Goal: Task Accomplishment & Management: Manage account settings

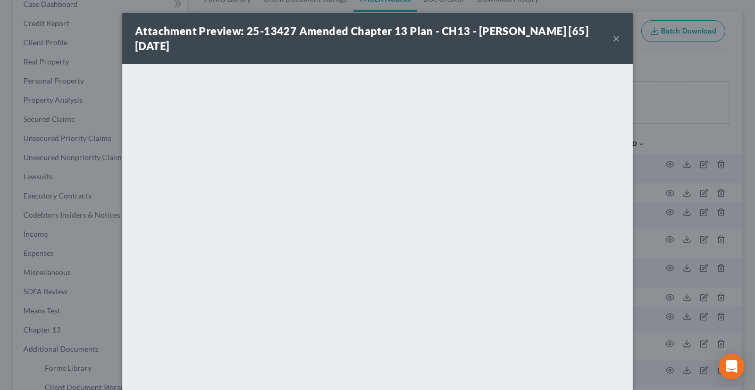
scroll to position [116, 0]
click at [619, 39] on button "×" at bounding box center [616, 38] width 7 height 13
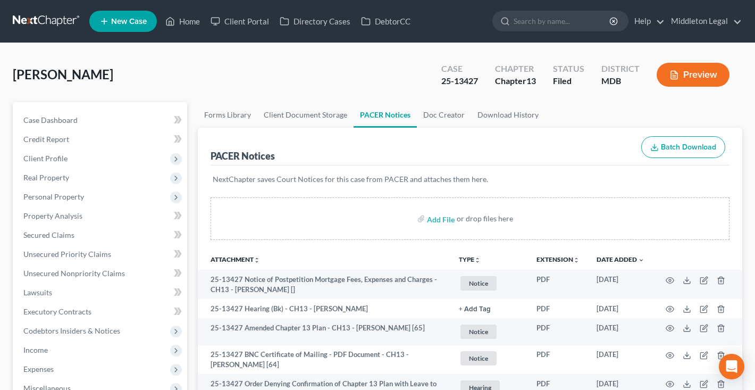
scroll to position [0, 0]
click at [28, 18] on link at bounding box center [47, 21] width 68 height 19
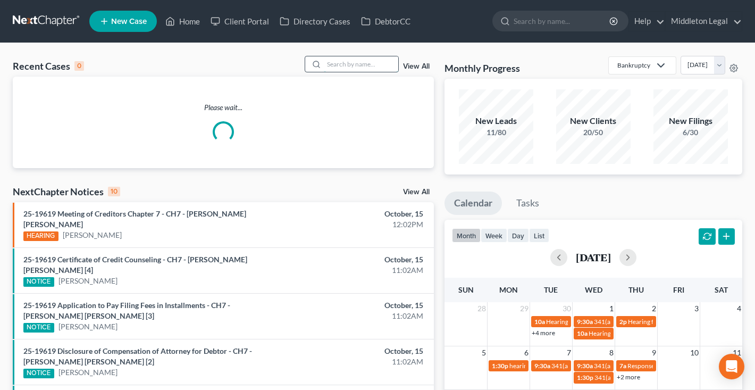
click at [351, 66] on input "search" at bounding box center [361, 63] width 74 height 15
type input "e"
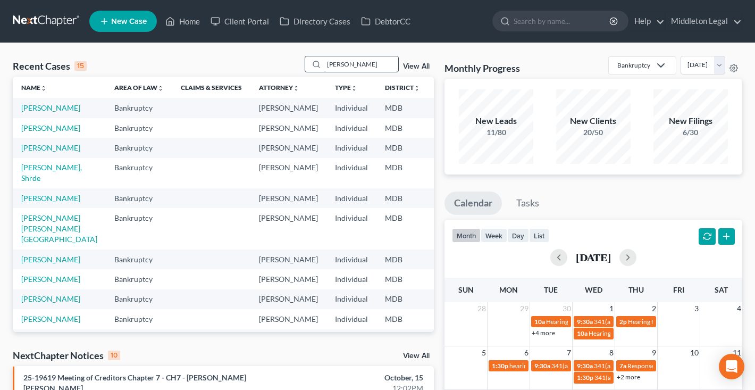
type input "nelson"
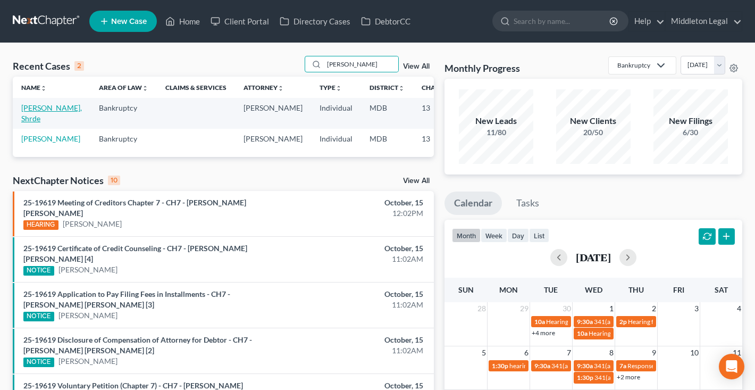
click at [31, 117] on link "[PERSON_NAME], Shrde" at bounding box center [51, 113] width 61 height 20
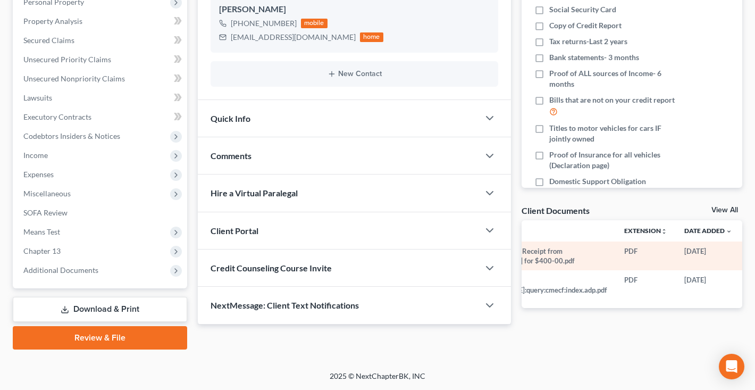
scroll to position [0, 68]
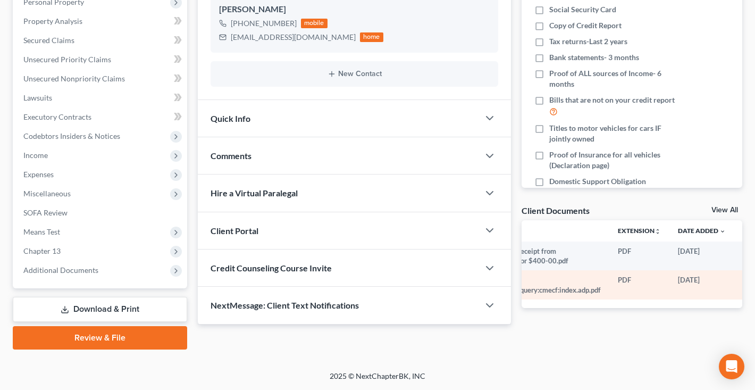
click at [746, 280] on circle "button" at bounding box center [747, 281] width 2 height 2
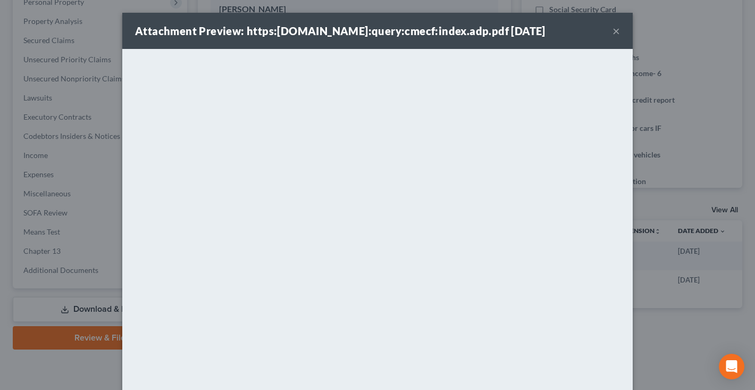
click at [615, 33] on button "×" at bounding box center [616, 30] width 7 height 13
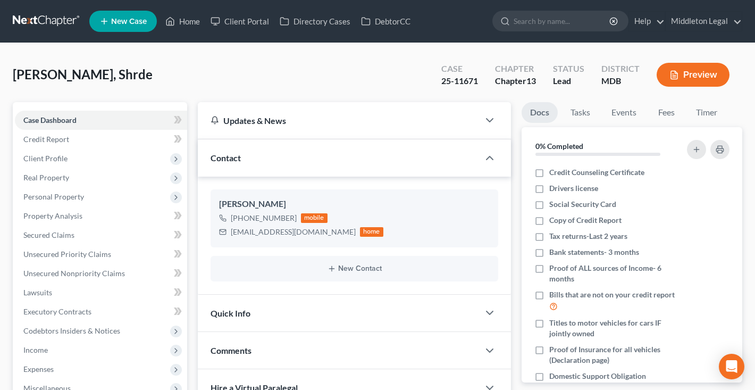
scroll to position [0, 0]
click at [46, 23] on link at bounding box center [47, 21] width 68 height 19
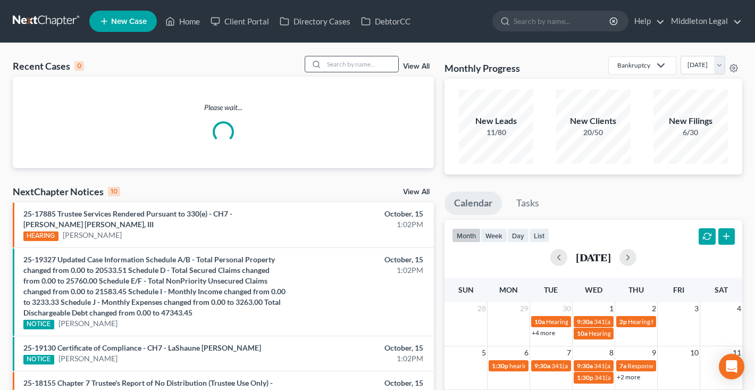
click at [381, 64] on input "search" at bounding box center [361, 63] width 74 height 15
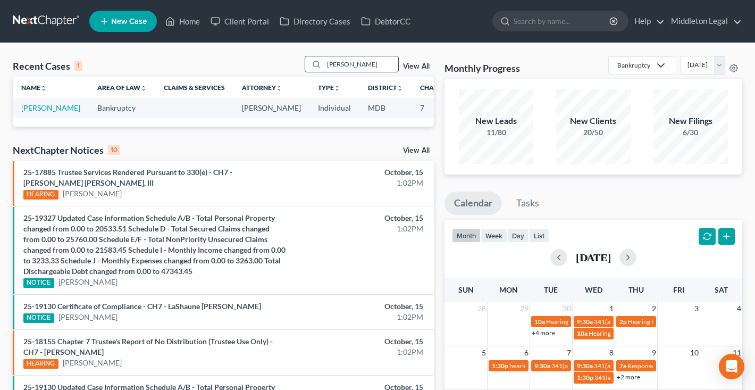
type input "Samuel"
drag, startPoint x: 381, startPoint y: 63, endPoint x: 39, endPoint y: 117, distance: 346.1
click at [39, 112] on link "[PERSON_NAME]" at bounding box center [50, 107] width 59 height 9
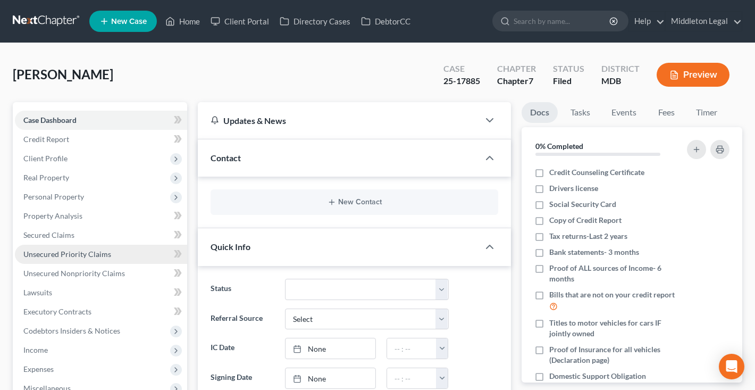
click at [39, 253] on span "Unsecured Priority Claims" at bounding box center [67, 253] width 88 height 9
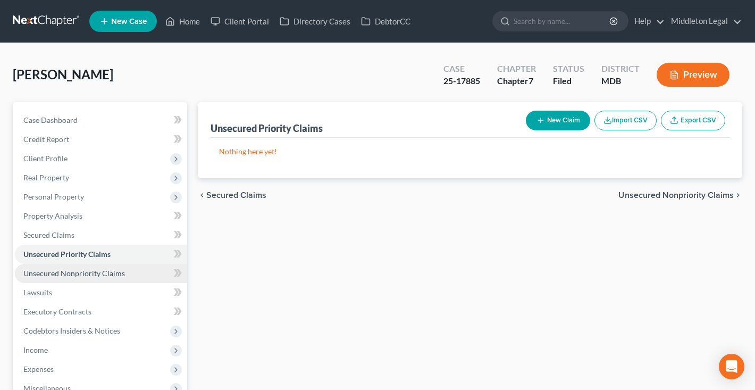
click at [44, 272] on span "Unsecured Nonpriority Claims" at bounding box center [74, 273] width 102 height 9
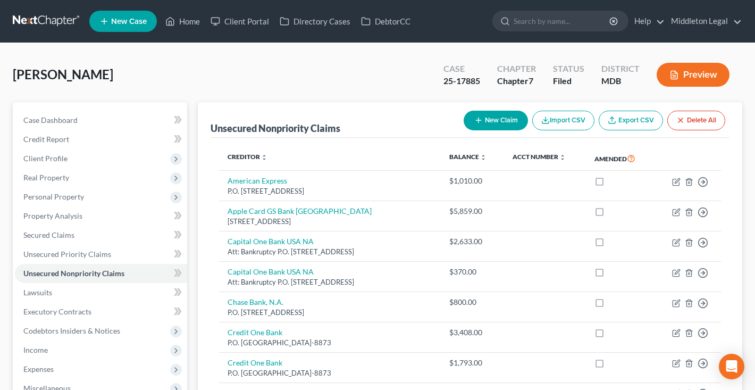
click at [55, 25] on link at bounding box center [47, 21] width 68 height 19
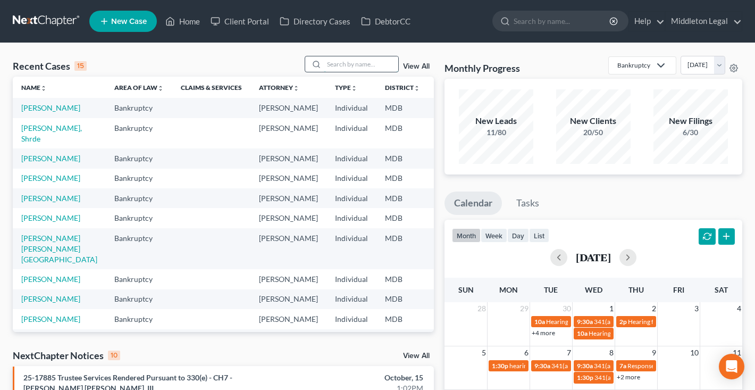
click at [335, 65] on input "search" at bounding box center [361, 63] width 74 height 15
type input "mack"
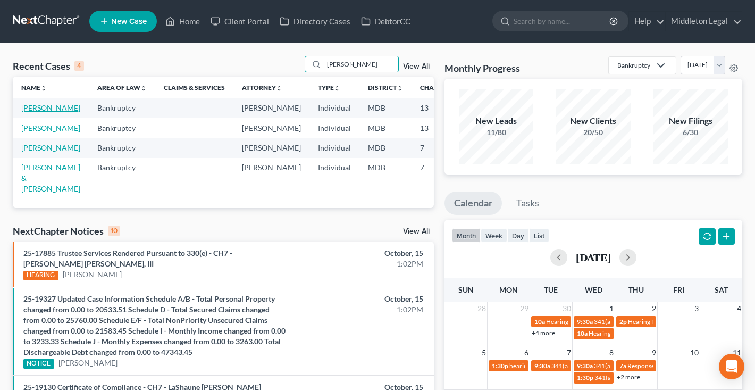
click at [37, 112] on link "Mack, Ashley" at bounding box center [50, 107] width 59 height 9
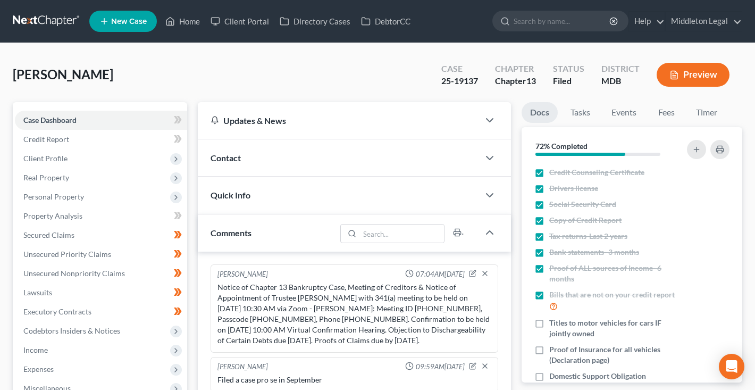
click at [55, 15] on link at bounding box center [47, 21] width 68 height 19
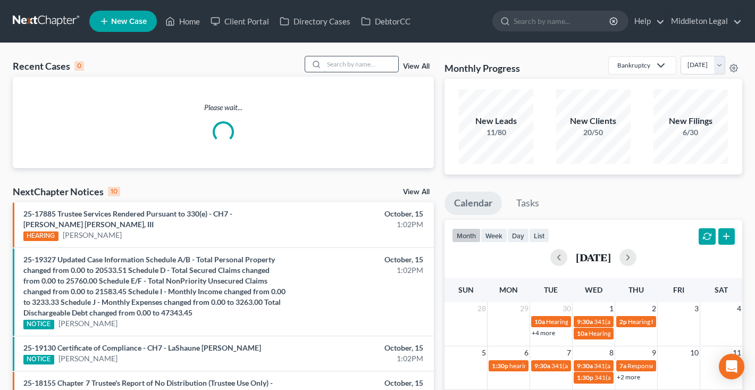
click at [384, 65] on input "search" at bounding box center [361, 63] width 74 height 15
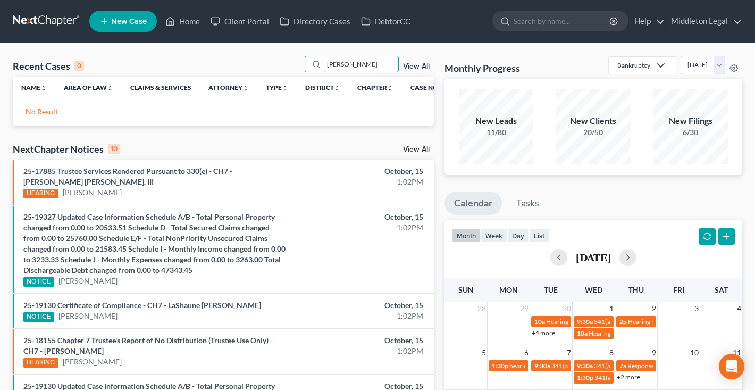
drag, startPoint x: 349, startPoint y: 63, endPoint x: 291, endPoint y: 60, distance: 58.6
click at [291, 60] on div "Recent Cases 0 [PERSON_NAME] View All" at bounding box center [223, 66] width 421 height 21
type input "[PERSON_NAME]"
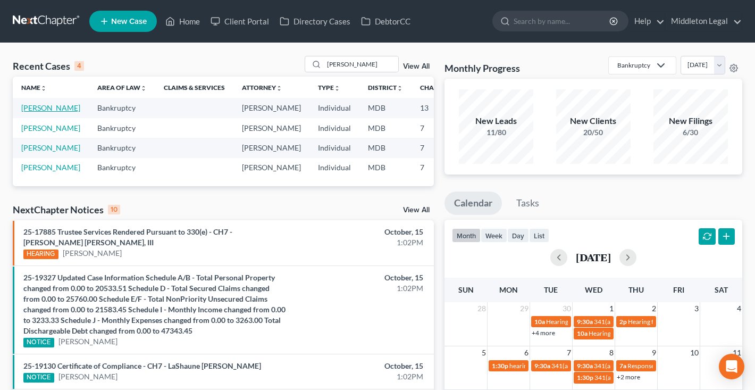
click at [36, 112] on link "[PERSON_NAME]" at bounding box center [50, 107] width 59 height 9
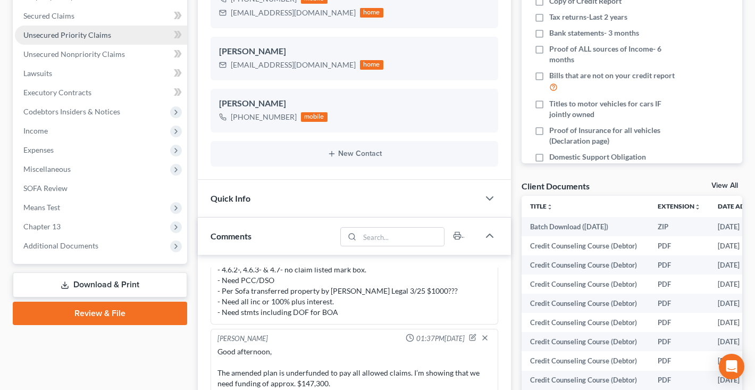
scroll to position [220, 0]
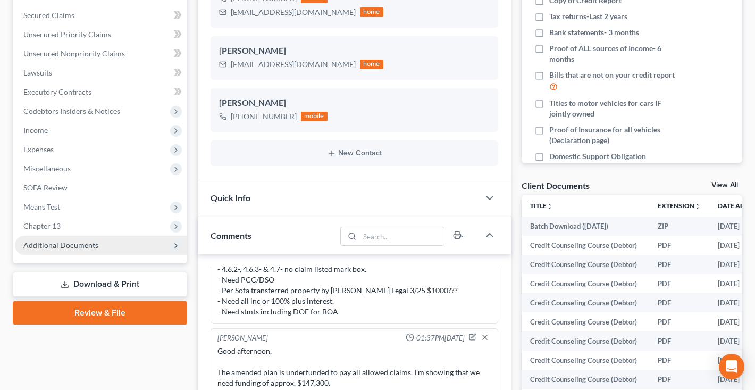
click at [79, 246] on span "Additional Documents" at bounding box center [60, 244] width 75 height 9
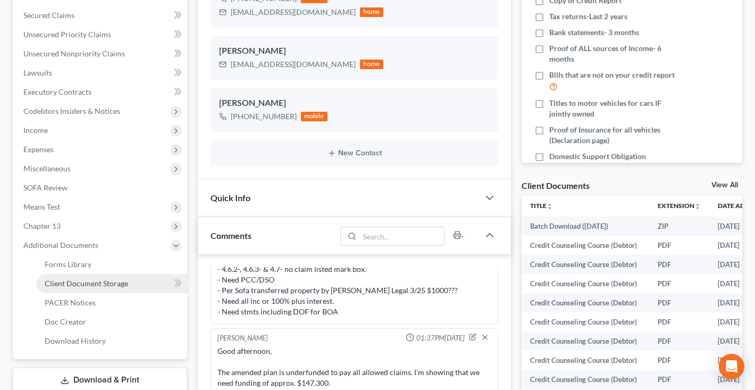
click at [96, 282] on span "Client Document Storage" at bounding box center [86, 283] width 83 height 9
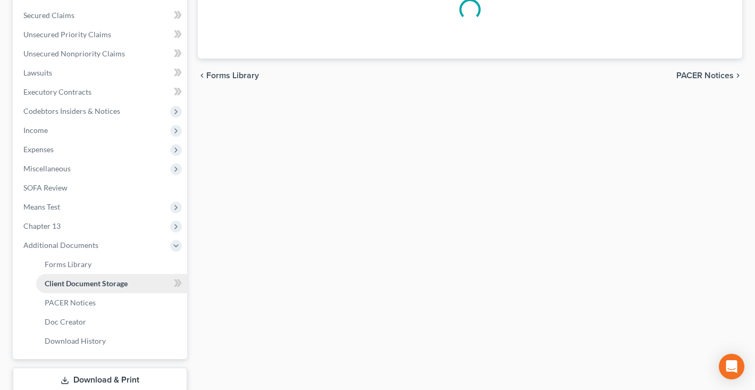
scroll to position [35, 0]
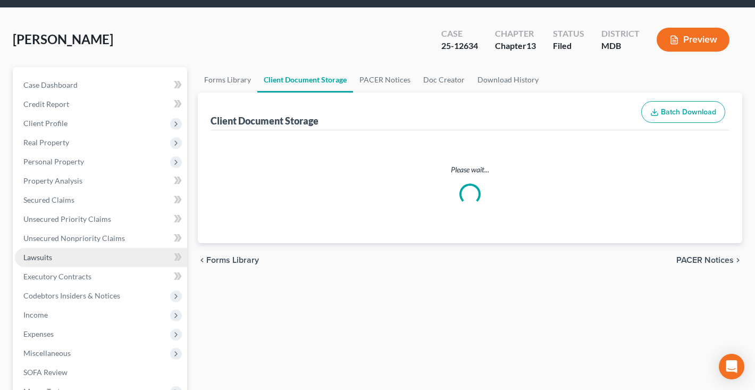
select select "14"
select select "25"
select select "14"
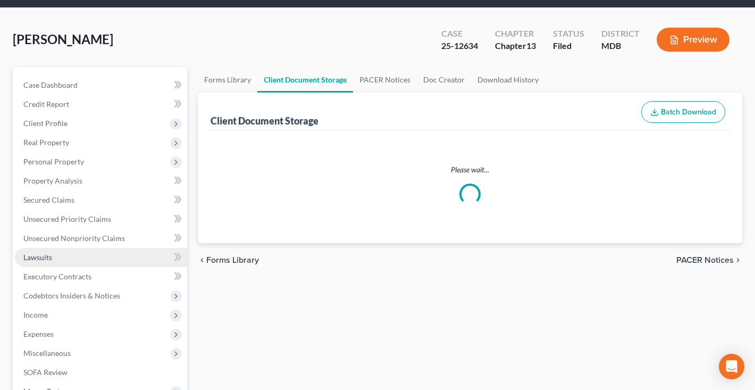
select select "14"
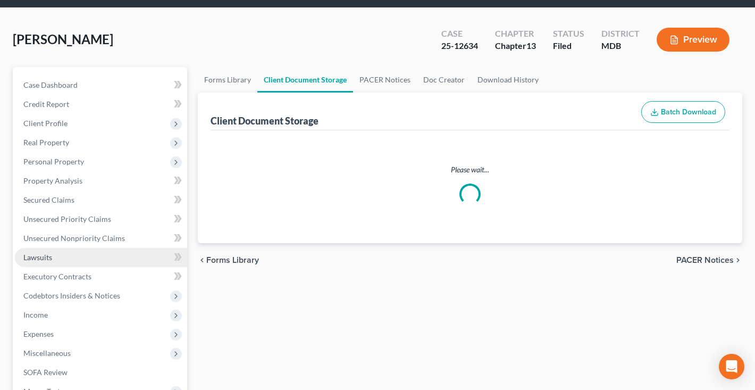
select select "14"
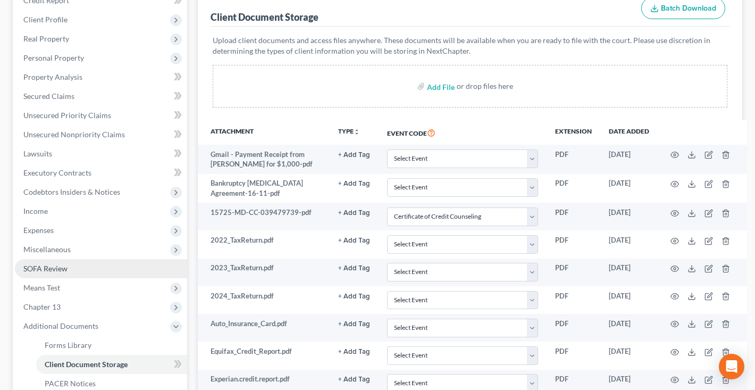
scroll to position [155, 0]
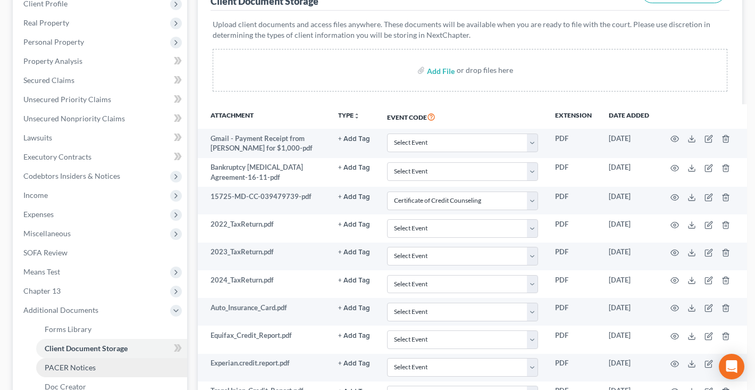
click at [73, 366] on span "PACER Notices" at bounding box center [70, 367] width 51 height 9
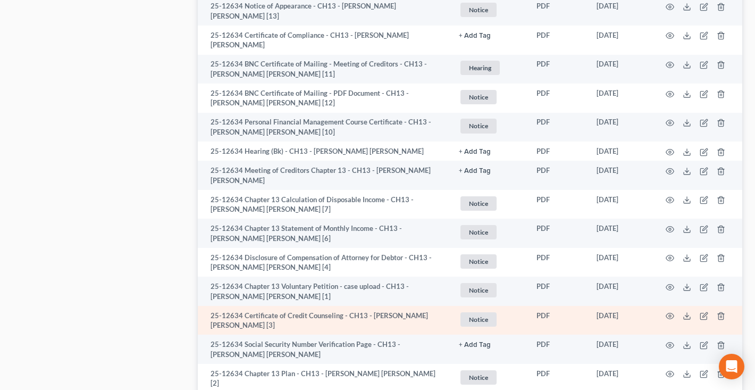
scroll to position [318, 0]
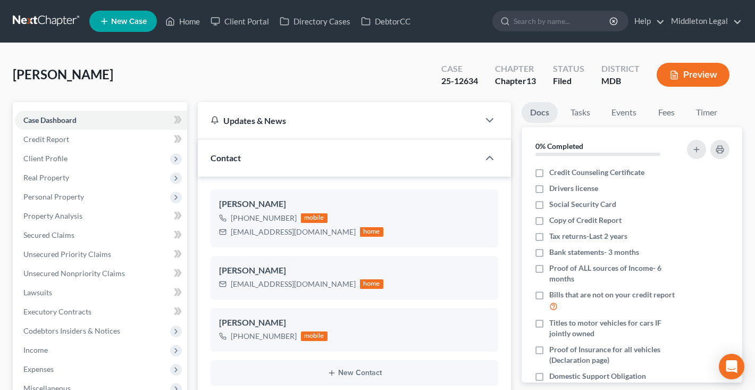
scroll to position [252, 0]
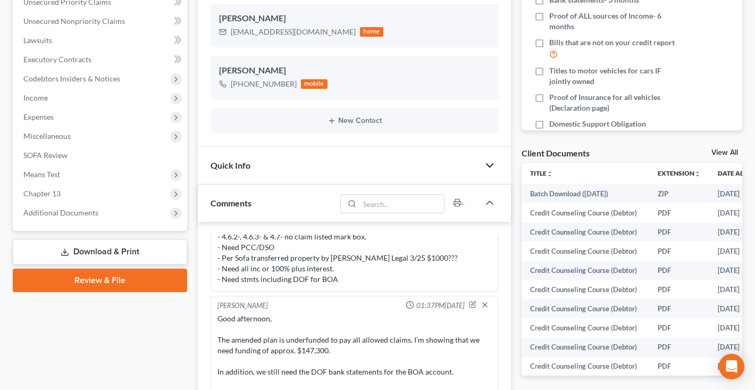
click at [490, 167] on icon "button" at bounding box center [489, 165] width 13 height 13
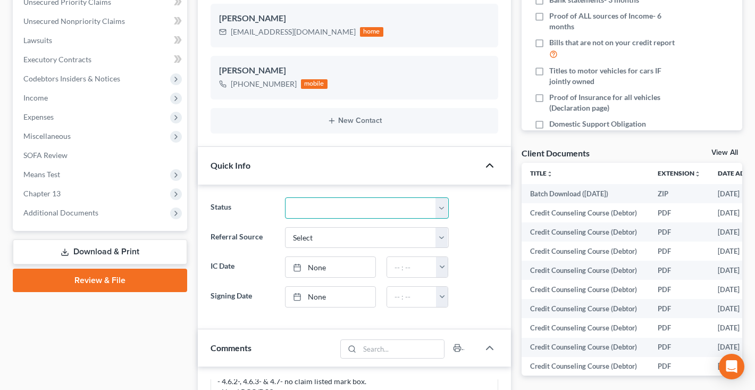
select select "2"
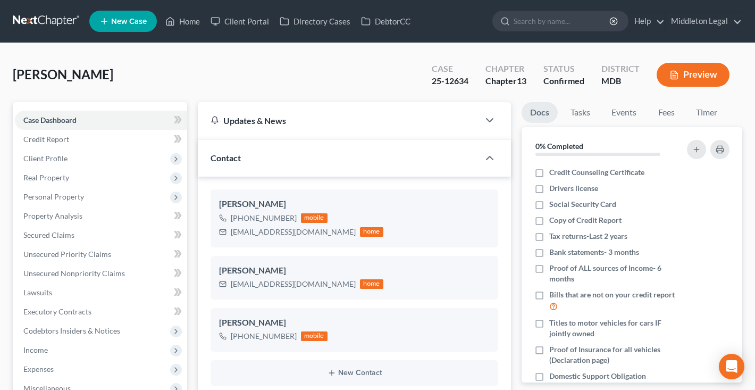
scroll to position [0, 0]
click at [28, 23] on link at bounding box center [47, 21] width 68 height 19
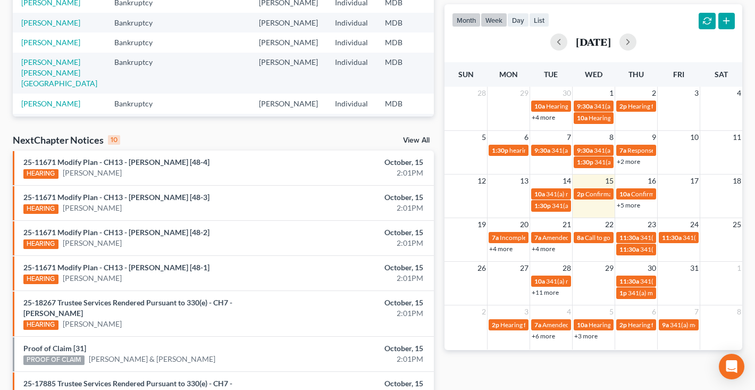
scroll to position [222, 0]
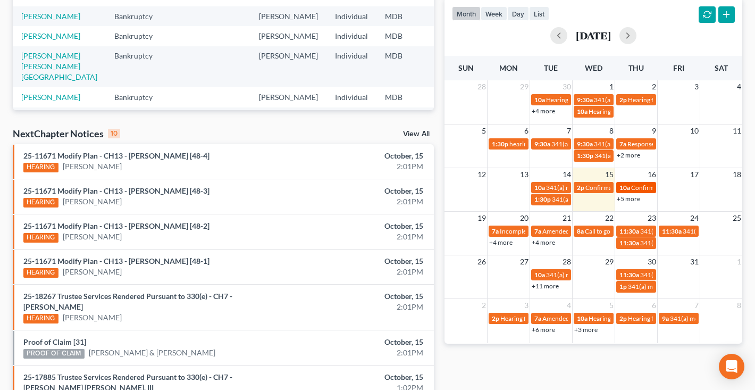
click at [647, 189] on span "Confirmation hearing for [PERSON_NAME]" at bounding box center [691, 187] width 121 height 8
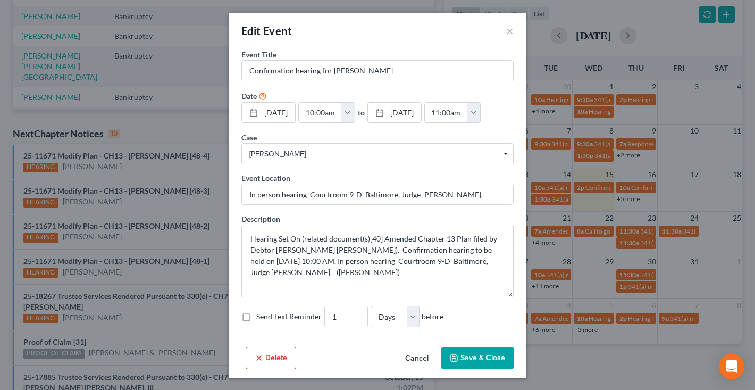
click at [421, 369] on button "Cancel" at bounding box center [417, 358] width 40 height 21
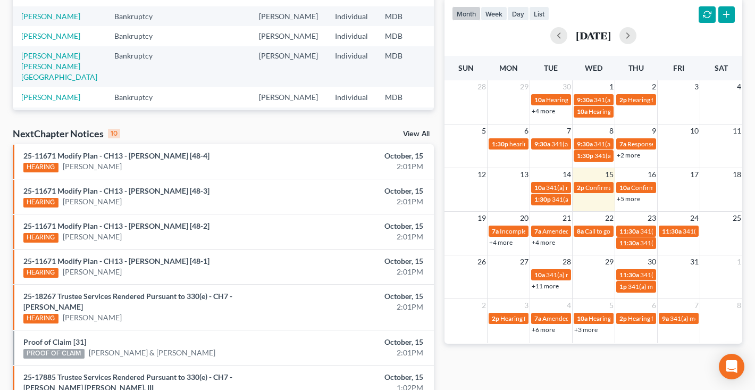
click at [632, 198] on link "+5 more" at bounding box center [628, 199] width 23 height 8
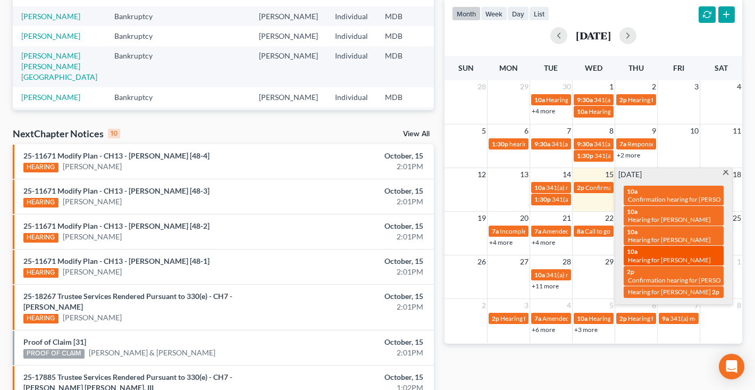
click at [648, 256] on span "Hearing for [PERSON_NAME]" at bounding box center [669, 260] width 83 height 8
select select "Days"
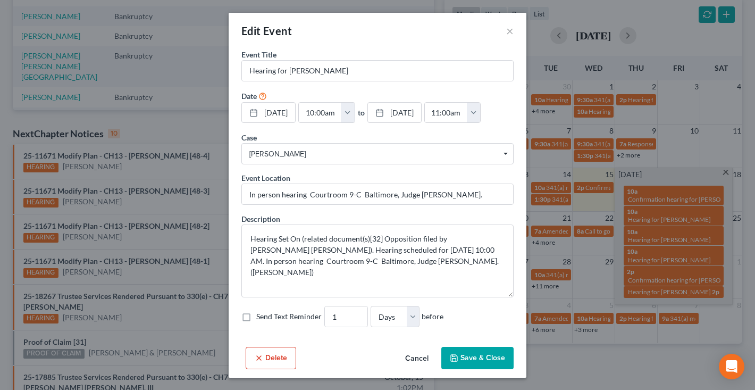
click at [272, 369] on button "Delete" at bounding box center [271, 358] width 51 height 22
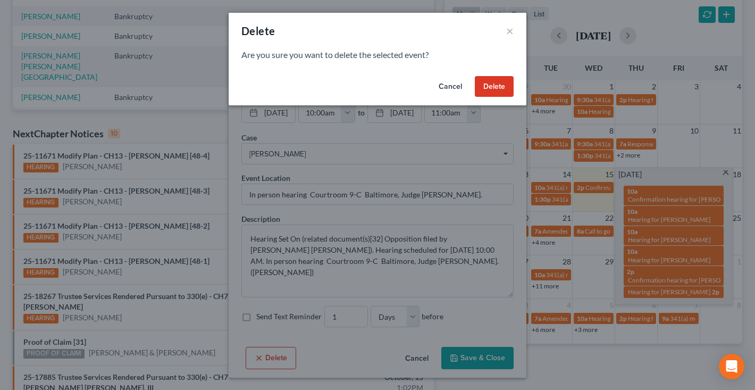
click at [504, 85] on button "Delete" at bounding box center [494, 86] width 39 height 21
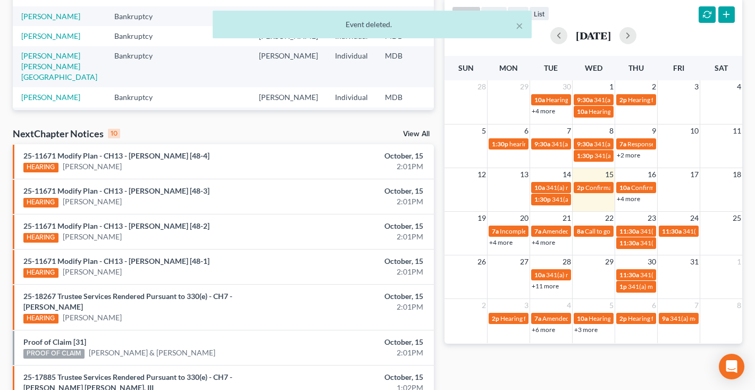
click at [632, 199] on link "+4 more" at bounding box center [628, 199] width 23 height 8
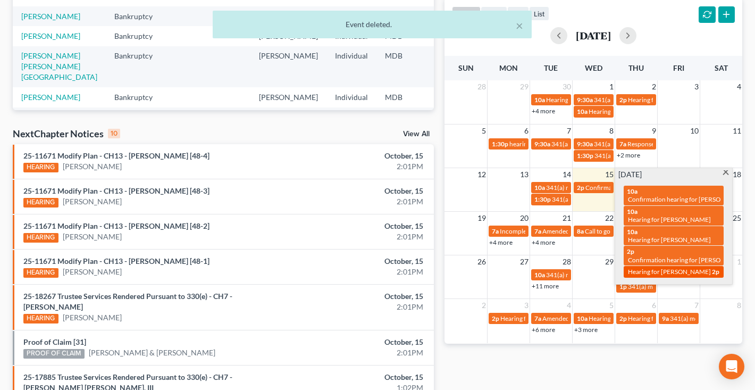
click at [642, 267] on span "Hearing for [PERSON_NAME]" at bounding box center [669, 271] width 83 height 8
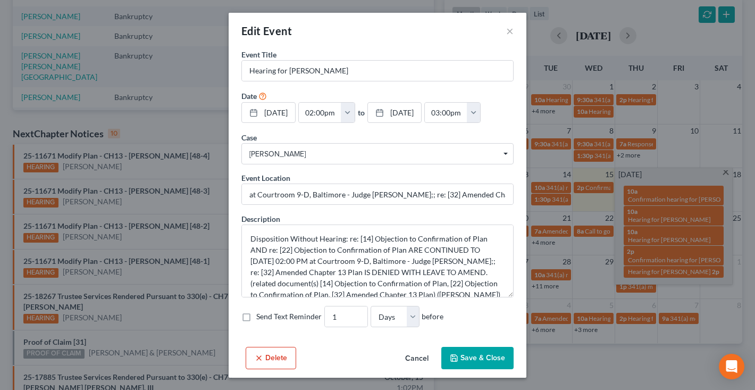
click at [253, 369] on button "Delete" at bounding box center [271, 358] width 51 height 22
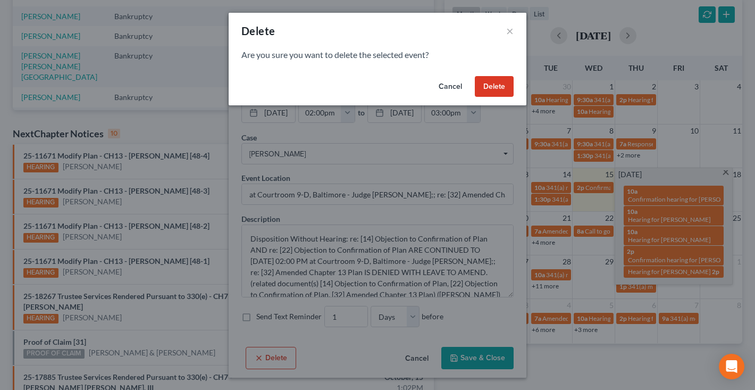
click at [492, 90] on button "Delete" at bounding box center [494, 86] width 39 height 21
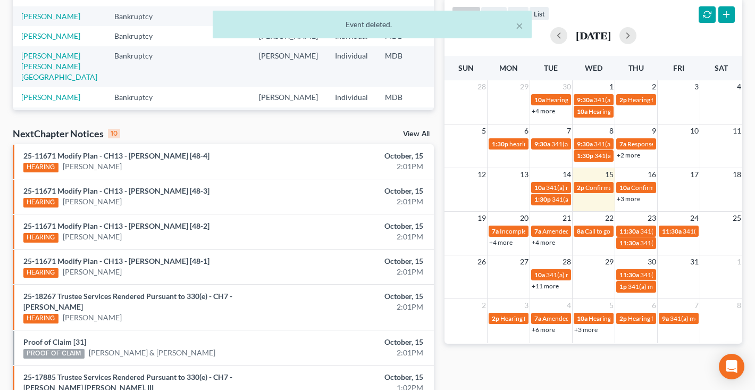
click at [630, 200] on link "+3 more" at bounding box center [628, 199] width 23 height 8
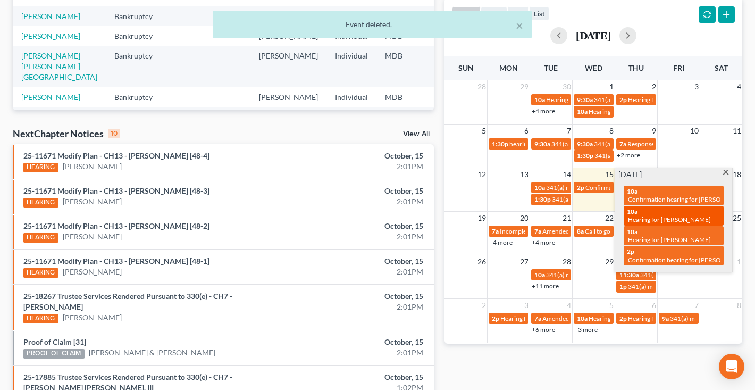
click at [638, 215] on span "Hearing for [PERSON_NAME]" at bounding box center [669, 219] width 83 height 8
select select "Days"
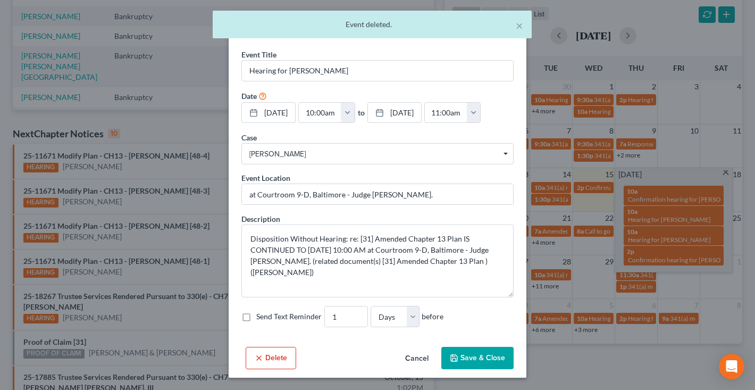
click at [283, 369] on button "Delete" at bounding box center [271, 358] width 51 height 22
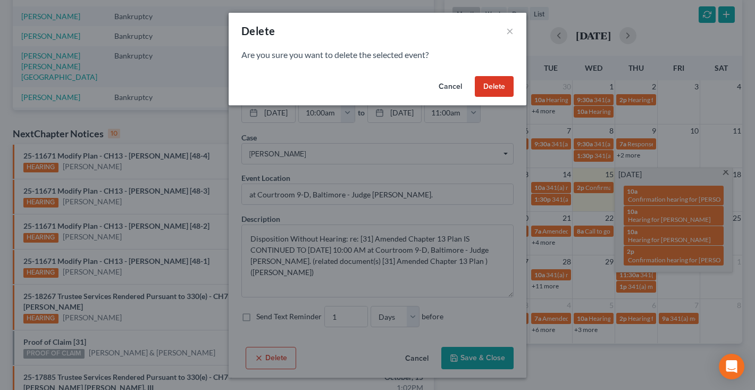
click at [495, 88] on button "Delete" at bounding box center [494, 86] width 39 height 21
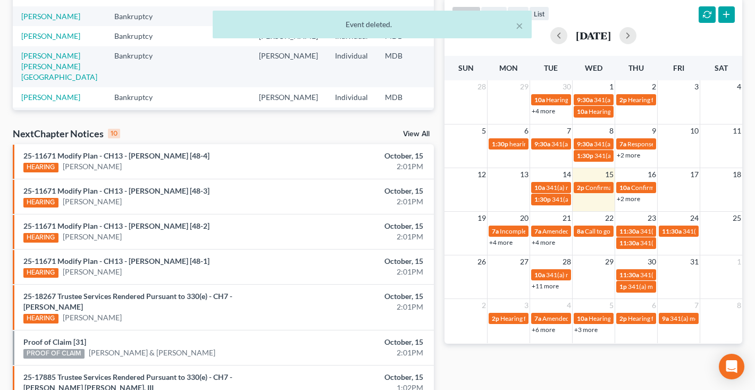
click at [637, 200] on link "+2 more" at bounding box center [628, 199] width 23 height 8
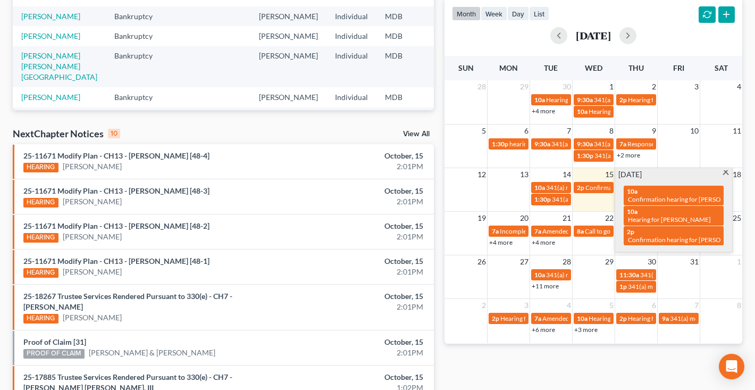
click at [726, 173] on span at bounding box center [726, 173] width 8 height 7
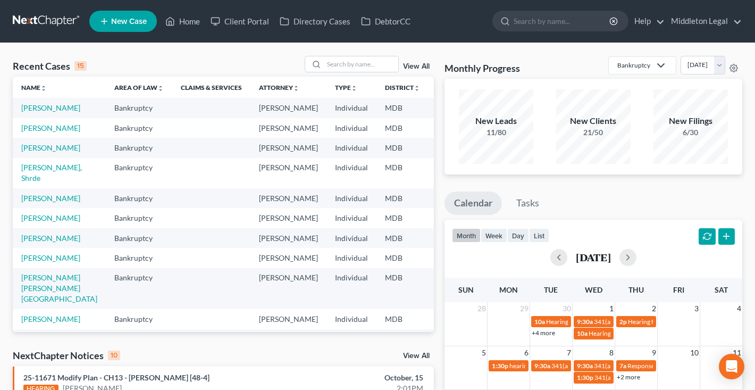
scroll to position [0, 0]
click at [347, 65] on input "search" at bounding box center [361, 63] width 74 height 15
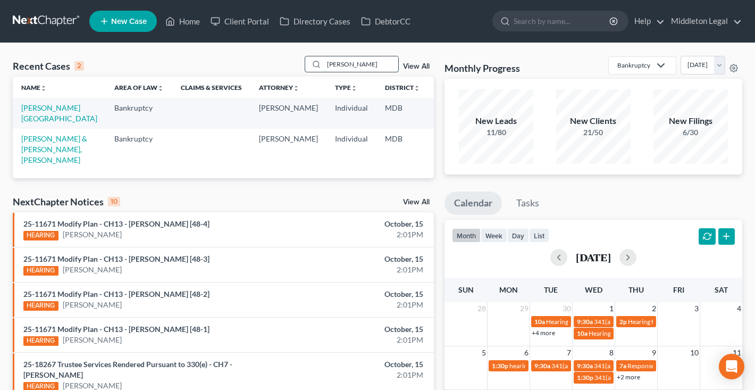
type input "[PERSON_NAME]"
drag, startPoint x: 347, startPoint y: 65, endPoint x: 32, endPoint y: 119, distance: 319.3
click at [32, 119] on link "[PERSON_NAME][GEOGRAPHIC_DATA]" at bounding box center [59, 113] width 76 height 20
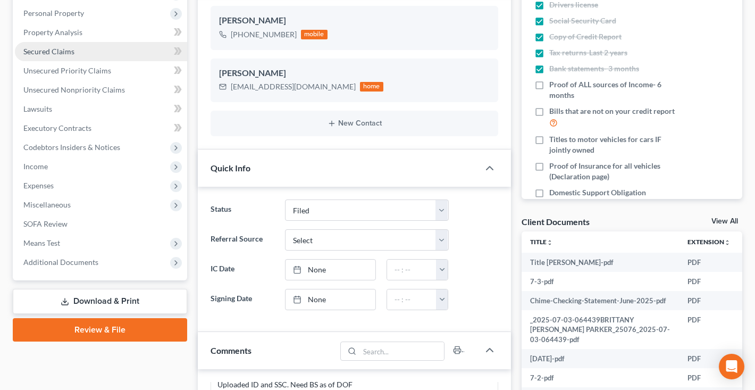
scroll to position [209, 0]
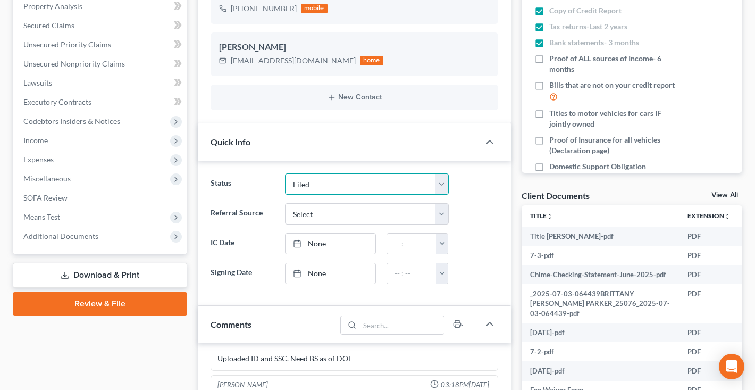
select select "3"
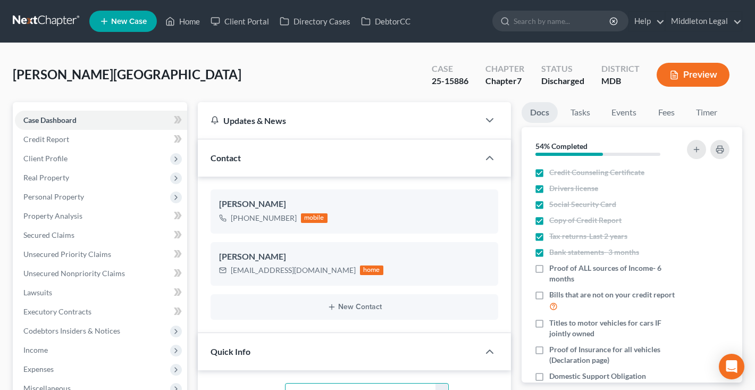
scroll to position [0, 0]
click at [49, 23] on link at bounding box center [47, 21] width 68 height 19
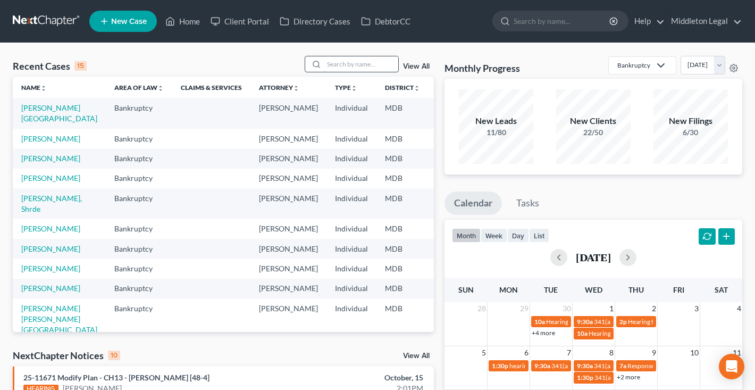
click at [354, 60] on input "search" at bounding box center [361, 63] width 74 height 15
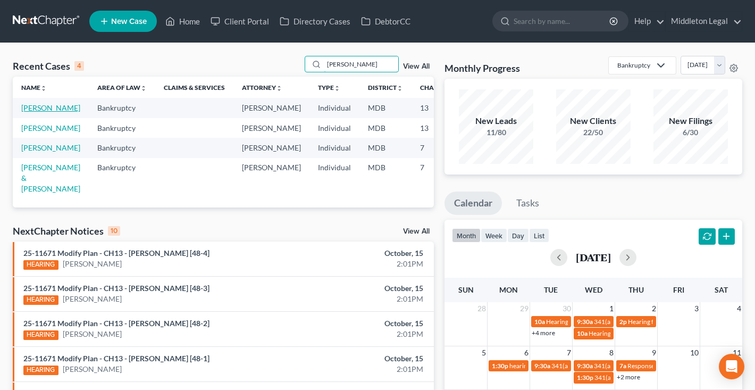
type input "[PERSON_NAME]"
click at [35, 112] on link "[PERSON_NAME]" at bounding box center [50, 107] width 59 height 9
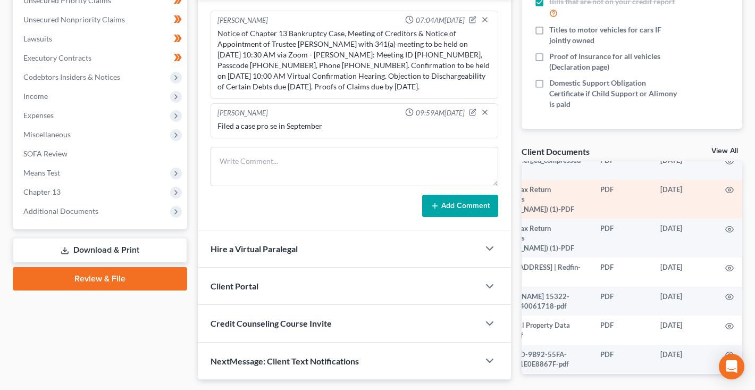
scroll to position [80, 40]
click at [731, 189] on icon "button" at bounding box center [729, 190] width 9 height 9
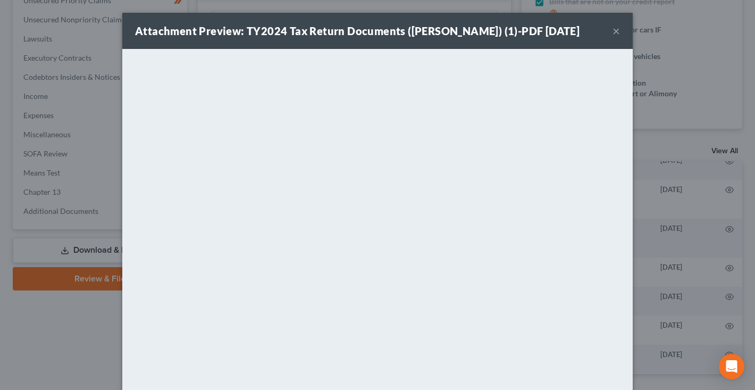
click at [619, 33] on button "×" at bounding box center [616, 30] width 7 height 13
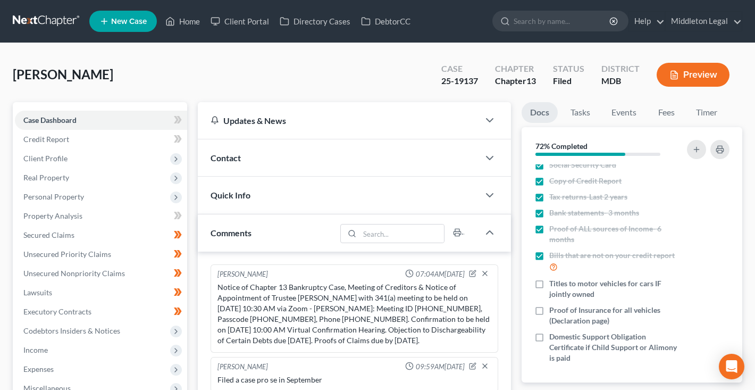
scroll to position [0, 0]
drag, startPoint x: 442, startPoint y: 80, endPoint x: 480, endPoint y: 82, distance: 38.3
click at [480, 82] on div "Case 25-19137" at bounding box center [460, 75] width 54 height 31
copy div "25-19137"
